Goal: Task Accomplishment & Management: Manage account settings

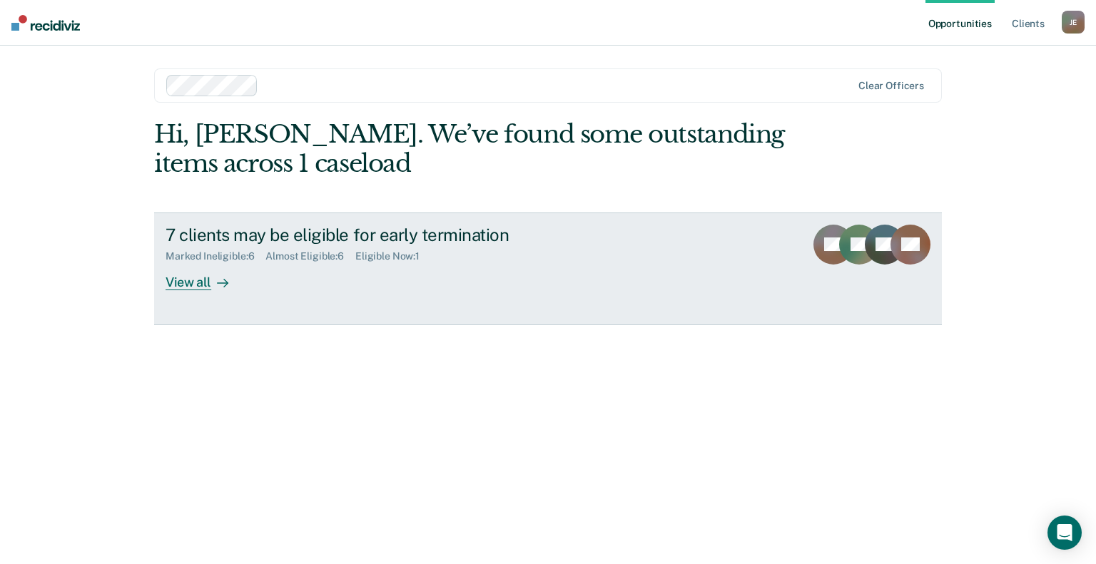
click at [174, 280] on div "View all" at bounding box center [205, 276] width 80 height 28
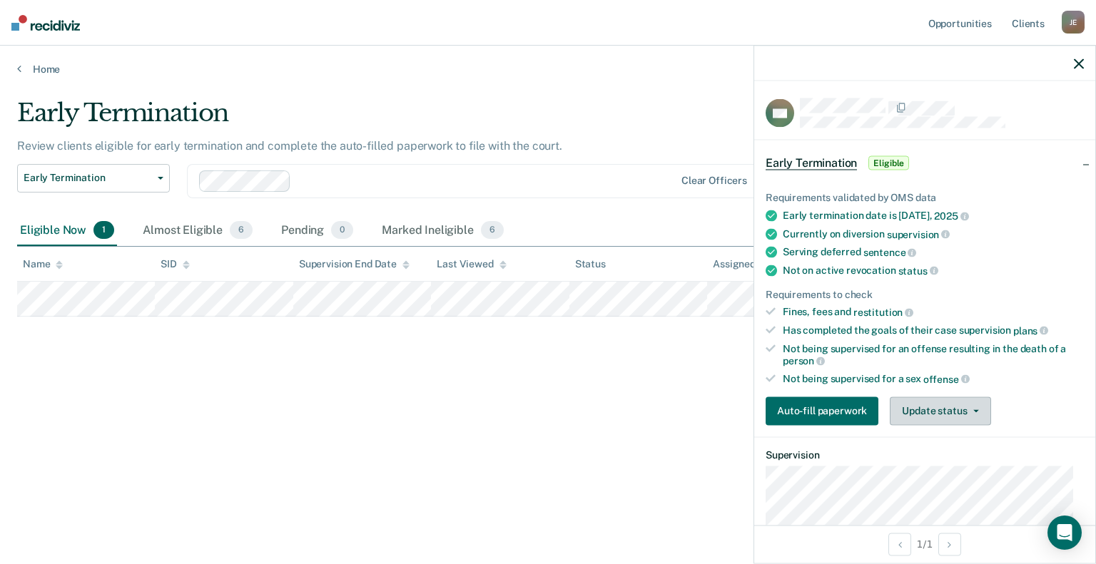
click at [936, 399] on button "Update status" at bounding box center [939, 411] width 101 height 29
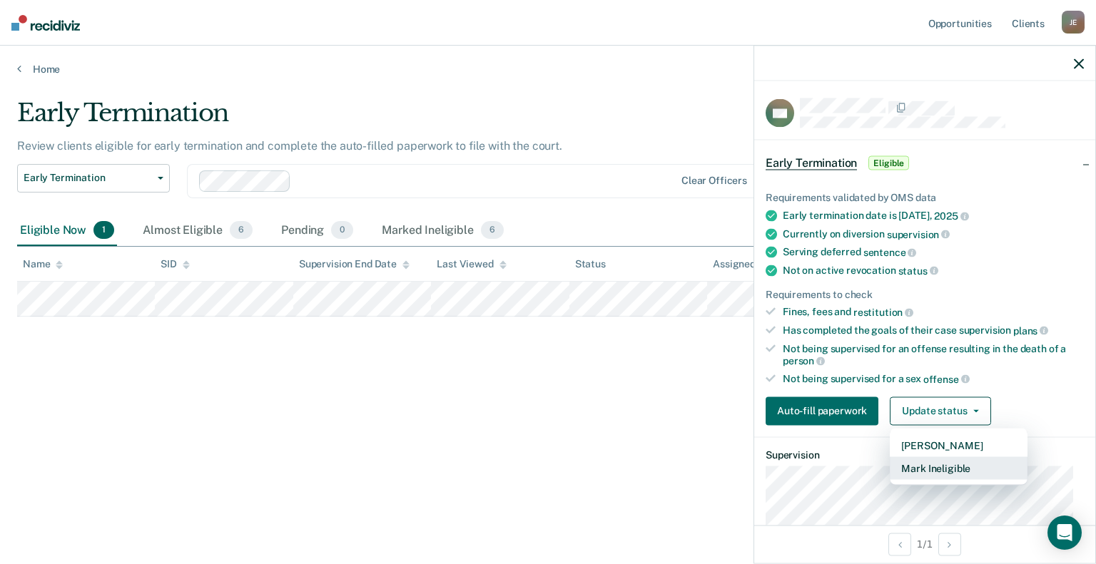
click at [933, 466] on button "Mark Ineligible" at bounding box center [958, 467] width 138 height 23
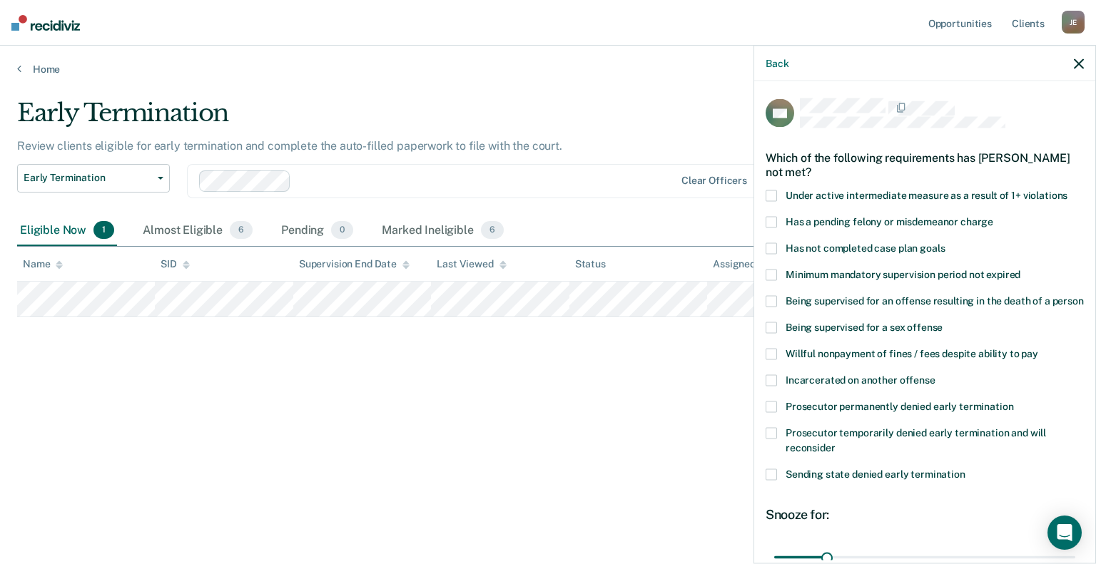
click at [769, 248] on span at bounding box center [770, 248] width 11 height 11
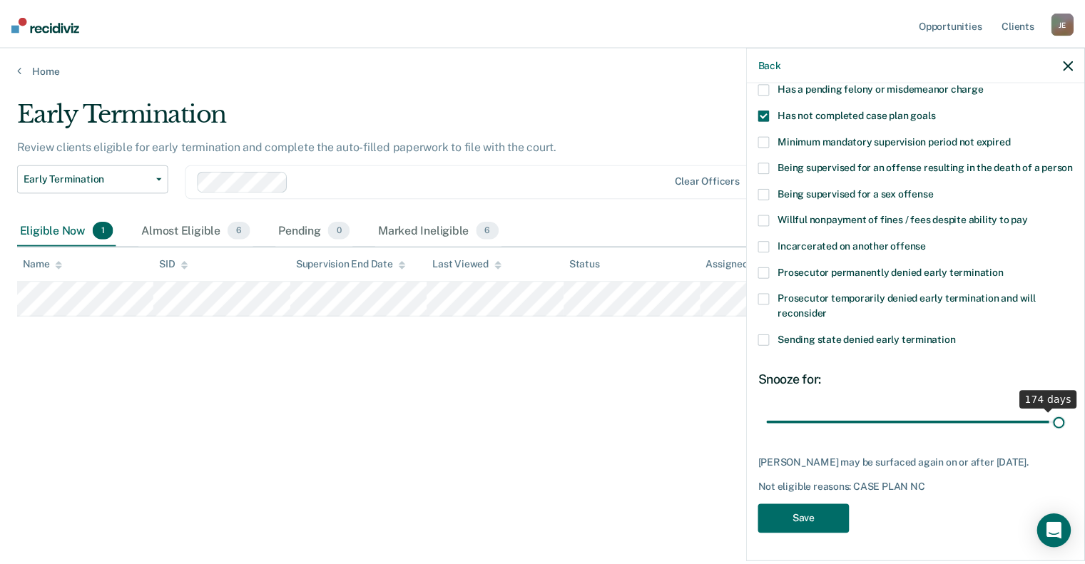
scroll to position [159, 0]
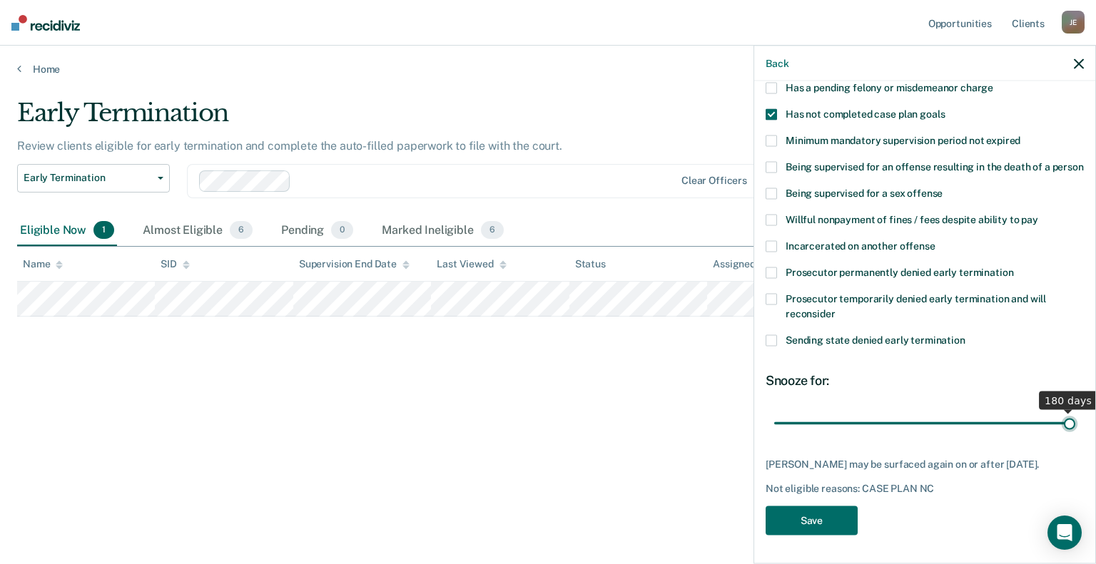
drag, startPoint x: 820, startPoint y: 413, endPoint x: 1081, endPoint y: 390, distance: 262.0
type input "180"
click at [1075, 411] on input "range" at bounding box center [924, 423] width 301 height 25
click at [810, 521] on button "Save" at bounding box center [811, 520] width 92 height 29
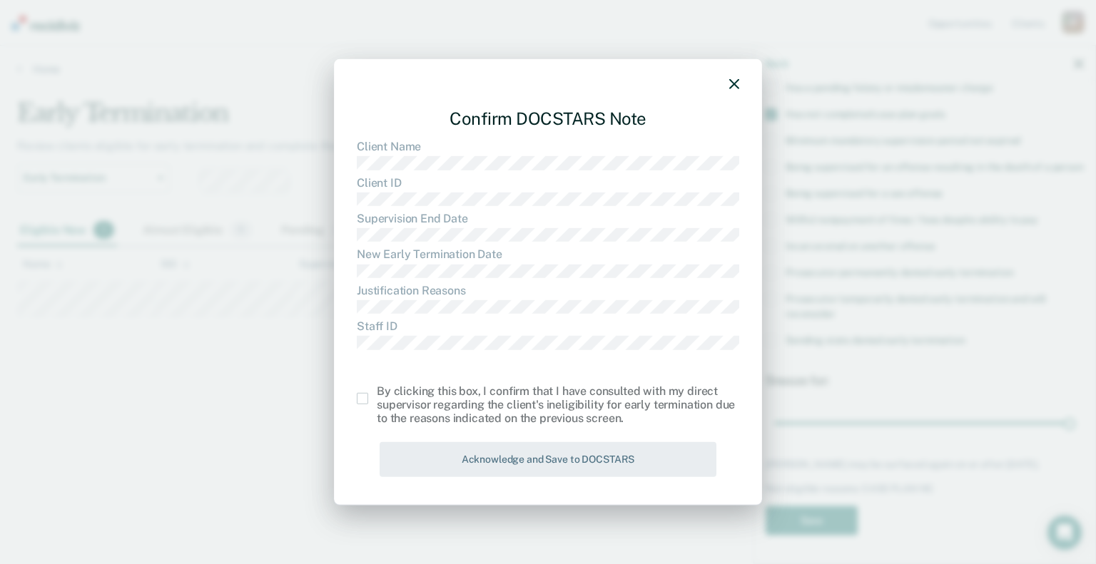
click at [365, 402] on span at bounding box center [362, 398] width 11 height 11
click at [377, 393] on input "checkbox" at bounding box center [377, 393] width 0 height 0
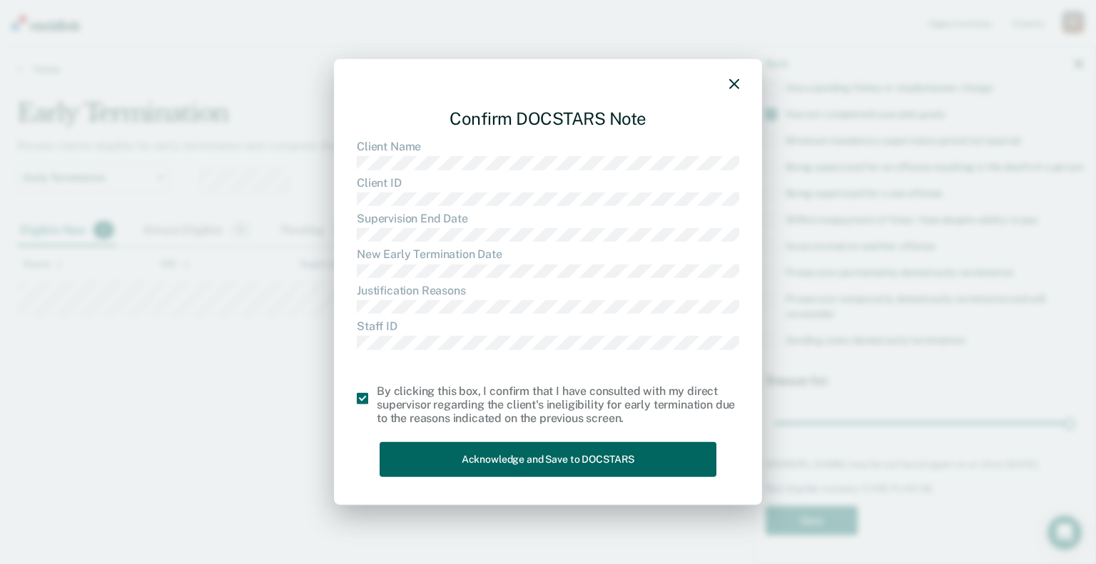
click at [570, 465] on button "Acknowledge and Save to DOCSTARS" at bounding box center [547, 459] width 337 height 35
